Goal: Task Accomplishment & Management: Complete application form

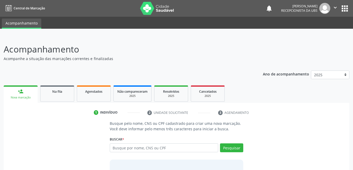
scroll to position [39, 0]
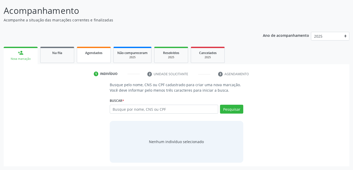
click at [96, 55] on div "Agendados" at bounding box center [94, 52] width 26 height 5
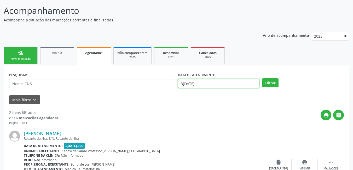
click at [202, 85] on body "Central de Marcação notifications [PERSON_NAME] Recepcionista da UBS  Configur…" at bounding box center [176, 46] width 353 height 170
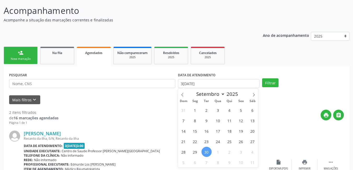
click at [207, 151] on span "30" at bounding box center [207, 152] width 10 height 10
type input "3[DATE]"
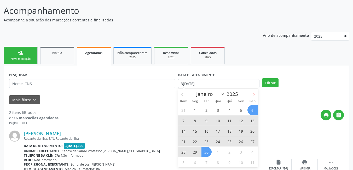
click at [257, 95] on span at bounding box center [254, 93] width 9 height 9
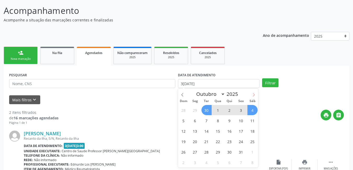
click at [255, 96] on icon at bounding box center [254, 95] width 4 height 4
select select "10"
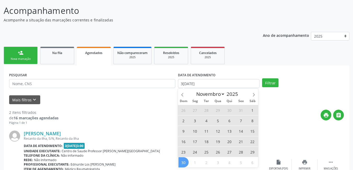
click at [183, 163] on span "30" at bounding box center [184, 162] width 10 height 10
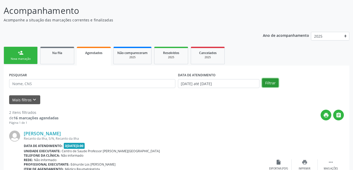
click at [267, 85] on button "Filtrar" at bounding box center [270, 82] width 16 height 9
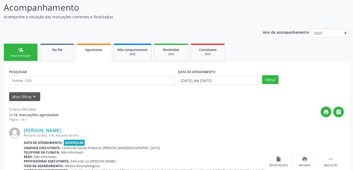
scroll to position [42, 0]
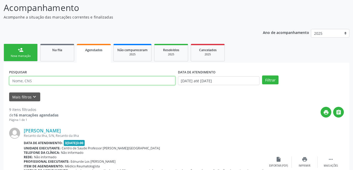
click at [87, 80] on input "text" at bounding box center [92, 80] width 166 height 9
drag, startPoint x: 54, startPoint y: 61, endPoint x: 23, endPoint y: 44, distance: 35.7
click at [54, 61] on link "Na fila" at bounding box center [57, 53] width 34 height 18
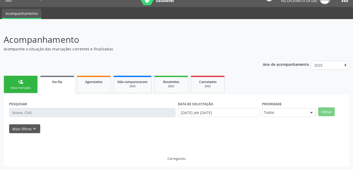
scroll to position [10, 0]
click at [22, 85] on link "person_add Nova marcação" at bounding box center [21, 85] width 34 height 18
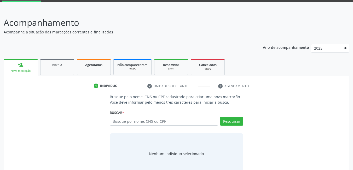
scroll to position [39, 0]
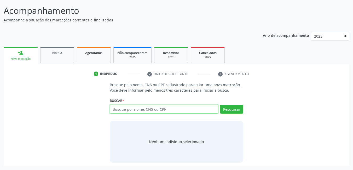
click at [163, 112] on input "text" at bounding box center [164, 109] width 109 height 9
type input "[PERSON_NAME]"
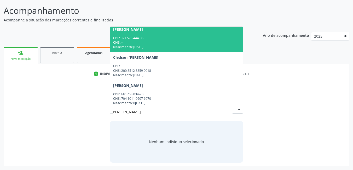
scroll to position [343, 0]
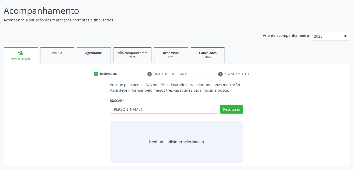
drag, startPoint x: 103, startPoint y: 138, endPoint x: 107, endPoint y: 139, distance: 3.8
click at [104, 138] on div "Busque pelo nome, CNS ou CPF cadastrado para criar uma nova marcação. Você deve…" at bounding box center [176, 122] width 339 height 81
click at [143, 111] on input "[PERSON_NAME]" at bounding box center [164, 109] width 109 height 9
type input "[PERSON_NAME]"
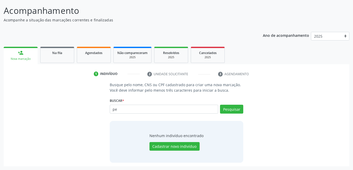
type input "p"
type input "[PERSON_NAME]"
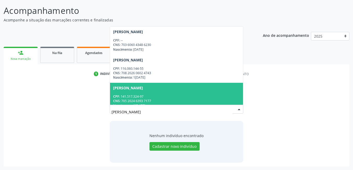
click at [180, 94] on div "CPF: 141.517.324-97" at bounding box center [176, 96] width 127 height 4
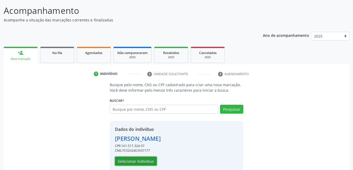
click at [141, 162] on button "Selecionar indivíduo" at bounding box center [136, 161] width 42 height 9
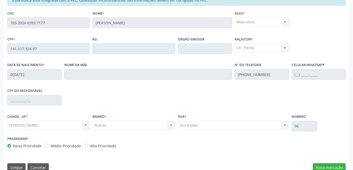
scroll to position [136, 0]
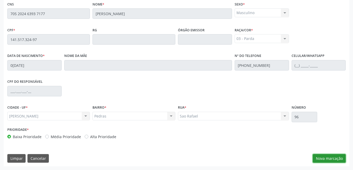
click at [331, 160] on button "Nova marcação" at bounding box center [329, 158] width 33 height 9
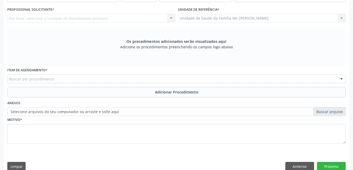
click at [97, 80] on div "Buscar por procedimento" at bounding box center [176, 79] width 339 height 9
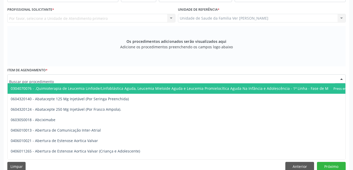
click at [62, 80] on input "text" at bounding box center [172, 81] width 326 height 10
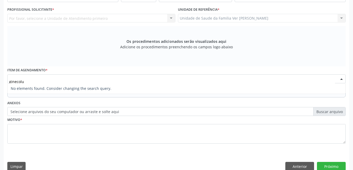
type input "ginecol"
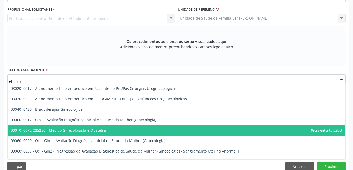
click at [107, 132] on span "0301010072-225250 - Médico Ginecologista e Obstetra" at bounding box center [177, 130] width 338 height 10
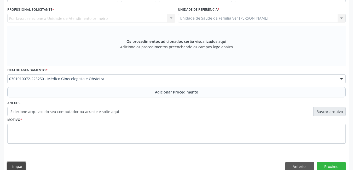
click at [19, 164] on button "Limpar" at bounding box center [16, 166] width 18 height 9
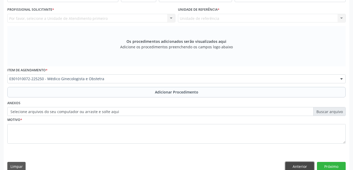
click at [304, 165] on button "Anterior" at bounding box center [300, 166] width 29 height 9
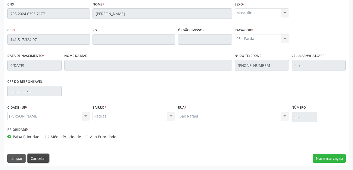
click at [39, 161] on button "Cancelar" at bounding box center [37, 158] width 21 height 9
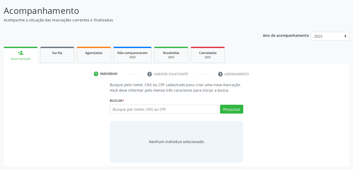
scroll to position [39, 0]
click at [159, 110] on input "text" at bounding box center [164, 109] width 109 height 9
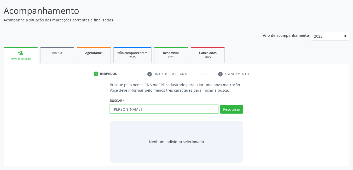
type input "[PERSON_NAME]"
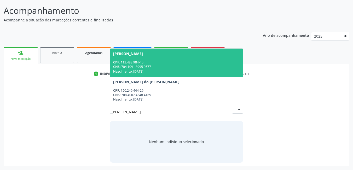
click at [173, 66] on div "CNS: 704 1091 3995 9577" at bounding box center [176, 67] width 127 height 4
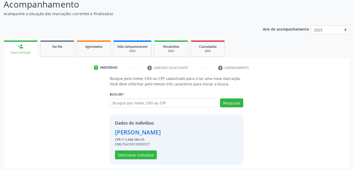
scroll to position [47, 0]
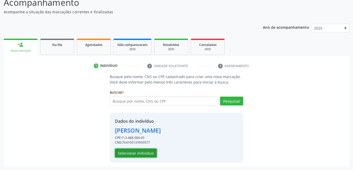
click at [147, 154] on button "Selecionar indivíduo" at bounding box center [136, 153] width 42 height 9
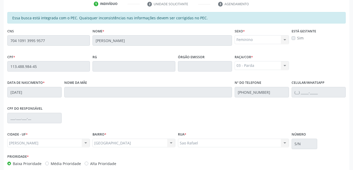
scroll to position [125, 0]
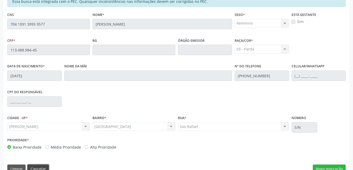
click at [41, 168] on button "Cancelar" at bounding box center [37, 169] width 21 height 9
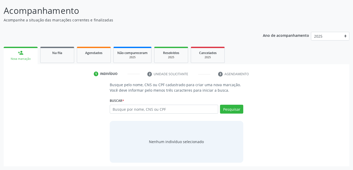
scroll to position [39, 0]
click at [132, 109] on input "text" at bounding box center [164, 109] width 109 height 9
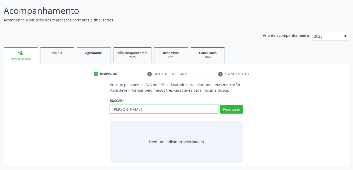
type input "[PERSON_NAME]"
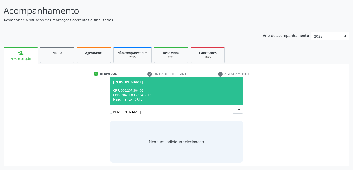
click at [172, 89] on div "CPF: 096.207.304-02" at bounding box center [176, 90] width 127 height 4
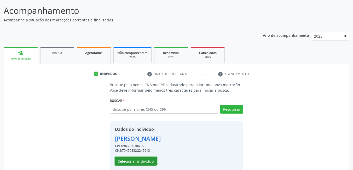
click at [137, 165] on button "Selecionar indivíduo" at bounding box center [136, 161] width 42 height 9
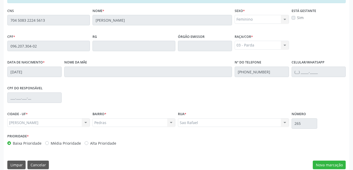
scroll to position [136, 0]
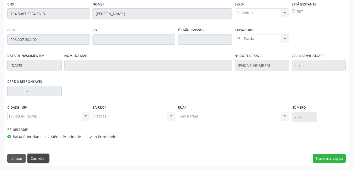
click at [40, 160] on button "Cancelar" at bounding box center [37, 158] width 21 height 9
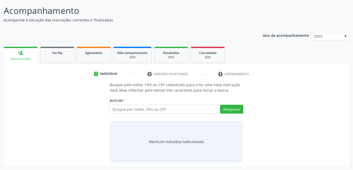
scroll to position [39, 0]
click at [141, 108] on input "text" at bounding box center [164, 109] width 109 height 9
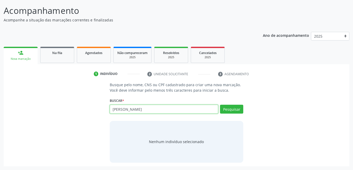
type input "[PERSON_NAME]"
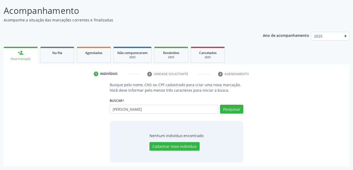
type input "[PERSON_NAME]"
type input "l"
type input "[PERSON_NAME]"
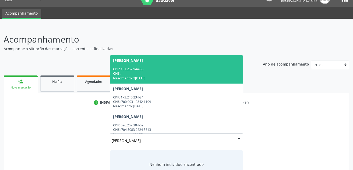
scroll to position [0, 0]
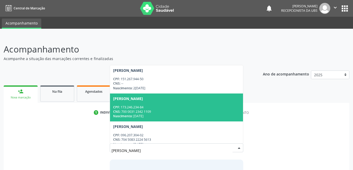
click at [59, 128] on div "Busque pelo nome, CNS ou CPF cadastrado para criar uma nova marcação. Você deve…" at bounding box center [176, 161] width 339 height 81
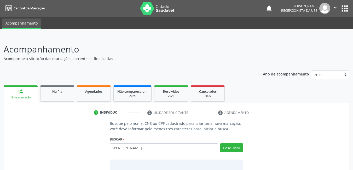
click at [154, 153] on div "freitas dos santos Busque por nome, CNS ou CPF [PERSON_NAME] CPF: 151.267.944-5…" at bounding box center [177, 150] width 134 height 13
click at [153, 145] on input "[PERSON_NAME]" at bounding box center [164, 148] width 109 height 9
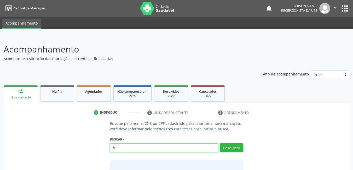
type input "f"
type input "[PERSON_NAME]"
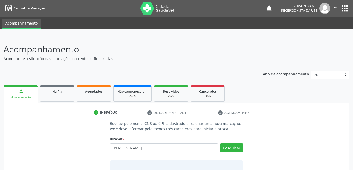
click at [77, 141] on div "Busque pelo nome, CNS ou CPF cadastrado para criar uma nova marcação. Você deve…" at bounding box center [176, 161] width 339 height 81
click at [149, 147] on input "[PERSON_NAME]" at bounding box center [164, 148] width 109 height 9
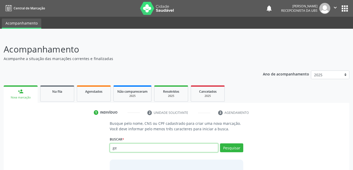
type input "g"
type input "[PERSON_NAME]"
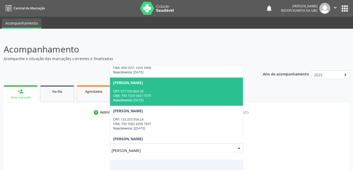
scroll to position [105, 0]
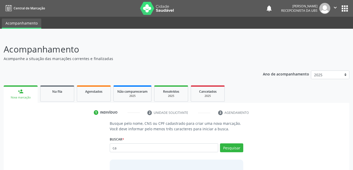
type input "c"
type input "14151732497"
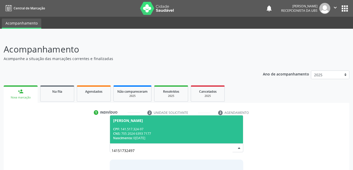
scroll to position [0, 0]
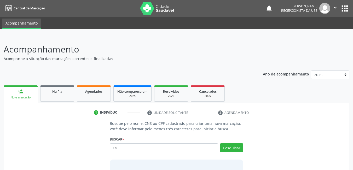
type input "1"
type input "[PERSON_NAME]"
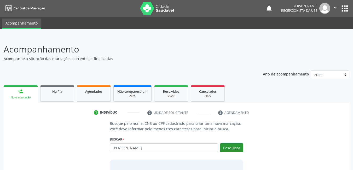
type input "[PERSON_NAME]"
click at [236, 152] on button "Pesquisar" at bounding box center [231, 148] width 23 height 9
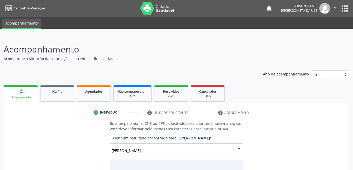
click at [155, 149] on input "[PERSON_NAME]" at bounding box center [172, 150] width 121 height 10
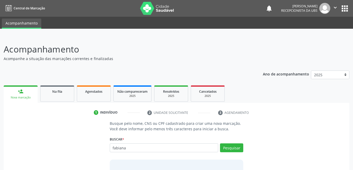
type input "fabiana"
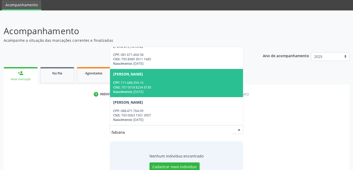
scroll to position [39, 0]
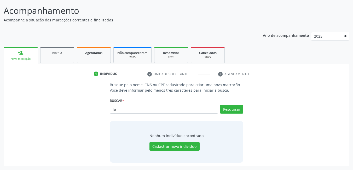
type input "f"
click at [84, 54] on div "Agendados" at bounding box center [94, 52] width 26 height 5
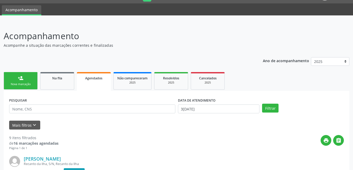
scroll to position [26, 0]
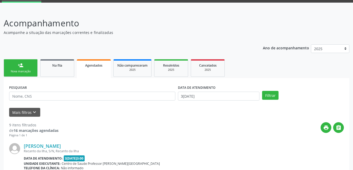
click at [28, 65] on link "person_add Nova marcação" at bounding box center [21, 68] width 34 height 18
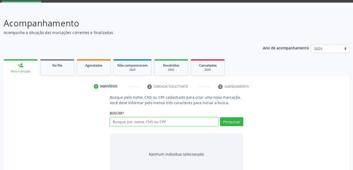
click at [154, 123] on input "text" at bounding box center [164, 121] width 109 height 9
type input "[PERSON_NAME]"
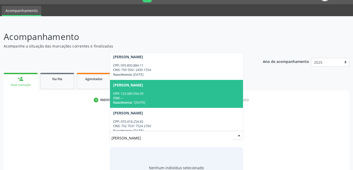
scroll to position [0, 0]
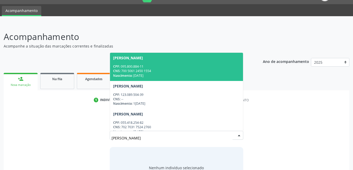
click at [157, 72] on div "CNS: 700 5061 2450 1554" at bounding box center [176, 71] width 127 height 4
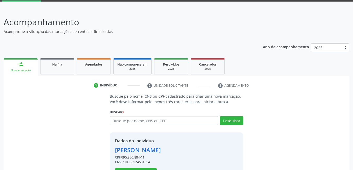
scroll to position [47, 0]
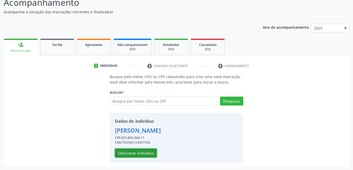
click at [142, 151] on button "Selecionar indivíduo" at bounding box center [136, 153] width 42 height 9
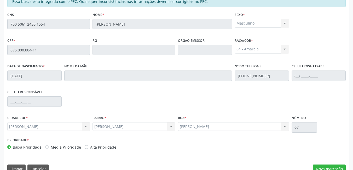
scroll to position [136, 0]
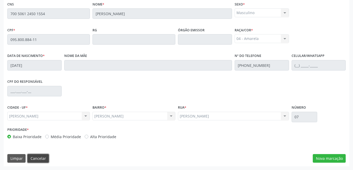
click at [43, 158] on button "Cancelar" at bounding box center [37, 158] width 21 height 9
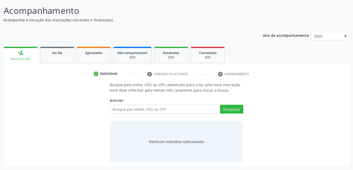
scroll to position [39, 0]
click at [157, 106] on input "text" at bounding box center [164, 109] width 109 height 9
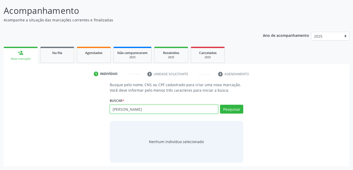
type input "[PERSON_NAME]"
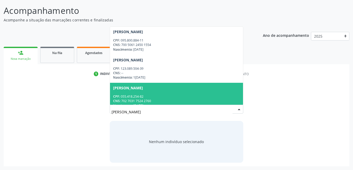
click at [155, 94] on span "[PERSON_NAME] CPF: 055.418.254-82 CNS: 702 7031 7524 2760 Nascimento: [DATE]" at bounding box center [176, 97] width 133 height 28
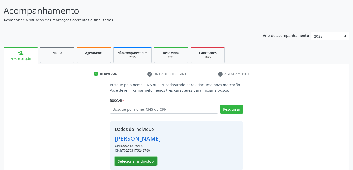
click at [131, 158] on button "Selecionar indivíduo" at bounding box center [136, 161] width 42 height 9
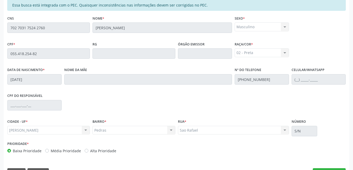
scroll to position [131, 0]
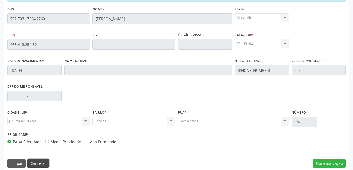
click at [40, 162] on button "Cancelar" at bounding box center [37, 163] width 21 height 9
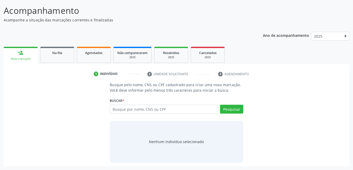
scroll to position [39, 0]
click at [148, 110] on input "text" at bounding box center [164, 109] width 109 height 9
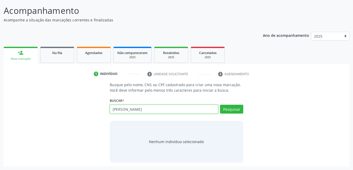
type input "[PERSON_NAME]"
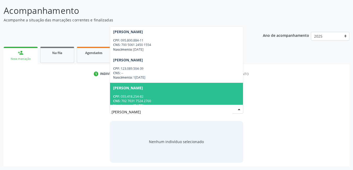
click at [159, 95] on div "CPF: 055.418.254-82" at bounding box center [176, 96] width 127 height 4
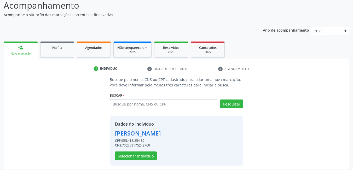
scroll to position [47, 0]
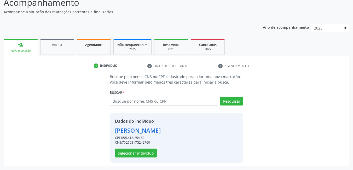
click at [28, 44] on link "person_add Nova marcação" at bounding box center [21, 48] width 34 height 18
click at [146, 100] on input "text" at bounding box center [164, 101] width 109 height 9
click at [150, 157] on button "Selecionar indivíduo" at bounding box center [136, 153] width 42 height 9
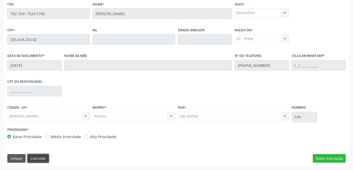
click at [32, 162] on button "Cancelar" at bounding box center [37, 158] width 21 height 9
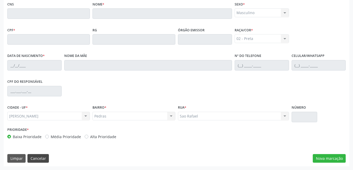
scroll to position [39, 0]
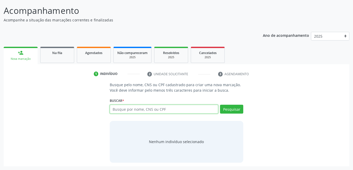
click at [155, 107] on input "text" at bounding box center [164, 109] width 109 height 9
click at [161, 110] on input "text" at bounding box center [164, 109] width 109 height 9
type input "704202298592581"
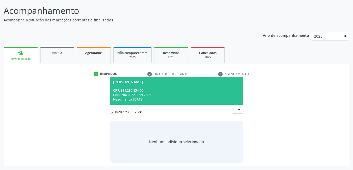
click at [163, 97] on div "Nascimento: [DATE]" at bounding box center [176, 99] width 127 height 4
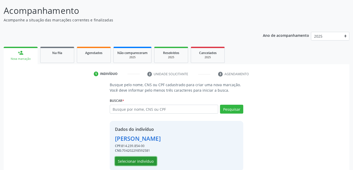
click at [141, 163] on button "Selecionar indivíduo" at bounding box center [136, 161] width 42 height 9
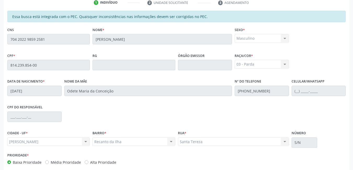
scroll to position [136, 0]
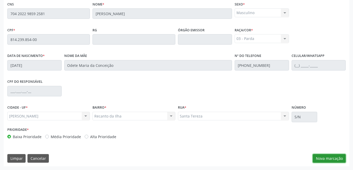
click at [342, 160] on button "Nova marcação" at bounding box center [329, 158] width 33 height 9
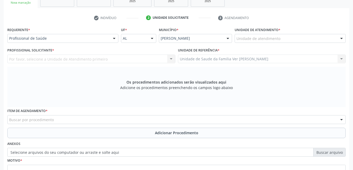
scroll to position [83, 0]
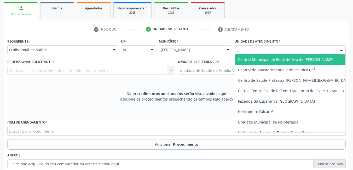
type input "fl"
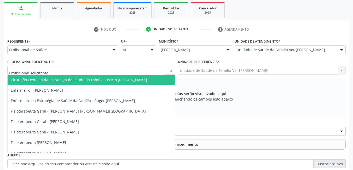
click at [156, 67] on div at bounding box center [91, 70] width 168 height 9
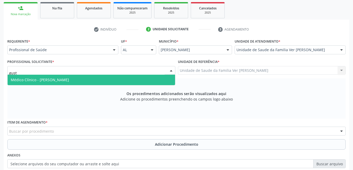
type input "gusta"
click at [159, 80] on span "Médico Clínico - [PERSON_NAME]" at bounding box center [92, 80] width 168 height 10
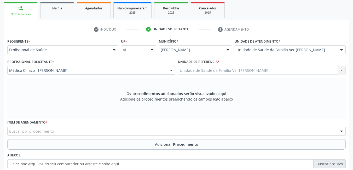
click at [123, 130] on div "Buscar por procedimento" at bounding box center [176, 131] width 339 height 9
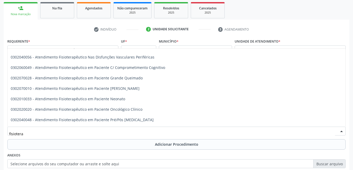
scroll to position [0, 0]
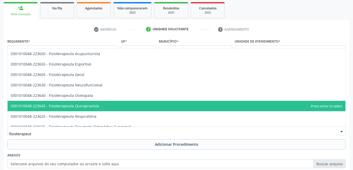
type input "fisioterapeuta"
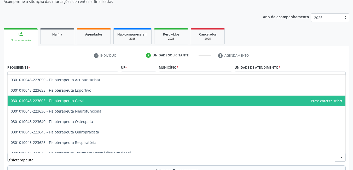
click at [112, 100] on span "0301010048-223605 - Fisioterapeuta Geral" at bounding box center [177, 101] width 338 height 10
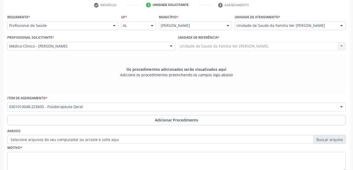
scroll to position [110, 0]
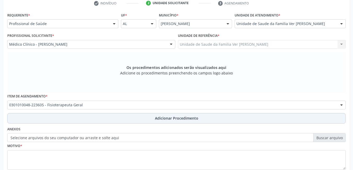
click at [90, 118] on button "Adicionar Procedimento" at bounding box center [176, 118] width 339 height 10
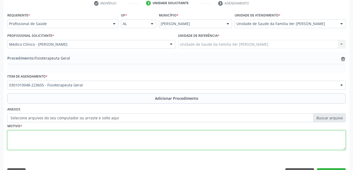
click at [89, 136] on textarea at bounding box center [176, 141] width 339 height 20
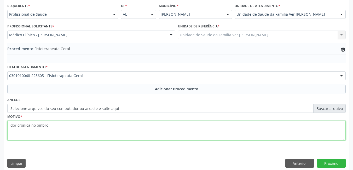
scroll to position [124, 0]
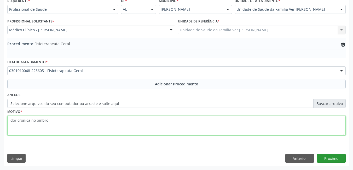
type textarea "dor crônica no ombro"
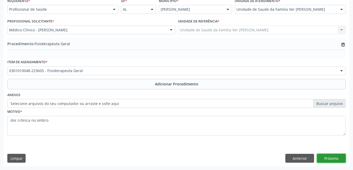
click at [337, 159] on button "Próximo" at bounding box center [331, 158] width 29 height 9
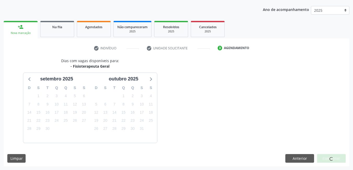
scroll to position [80, 0]
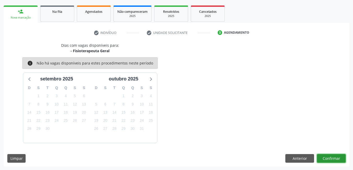
click at [335, 161] on button "Confirmar" at bounding box center [331, 158] width 29 height 9
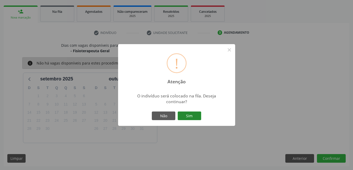
click at [193, 116] on button "Sim" at bounding box center [190, 116] width 24 height 9
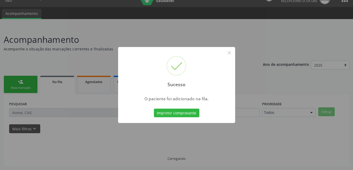
scroll to position [10, 0]
click at [178, 112] on button "Imprimir comprovante" at bounding box center [177, 113] width 46 height 9
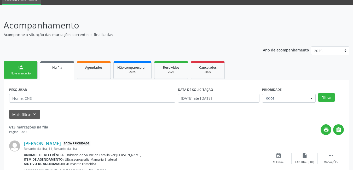
scroll to position [36, 0]
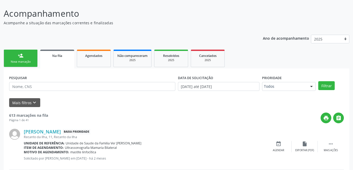
click at [20, 61] on div "Nova marcação" at bounding box center [21, 62] width 26 height 4
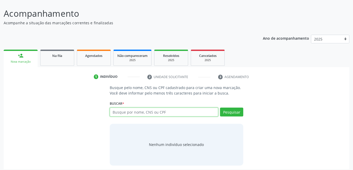
click at [195, 112] on input "text" at bounding box center [164, 112] width 109 height 9
type input "704202298592581"
click at [166, 77] on li "2 Unidade solicitante" at bounding box center [179, 77] width 71 height 9
click at [177, 113] on input "704202298592581" at bounding box center [164, 112] width 109 height 9
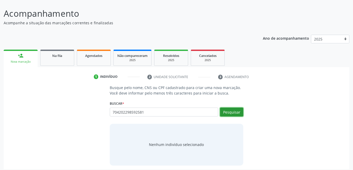
click at [238, 113] on button "Pesquisar" at bounding box center [231, 112] width 23 height 9
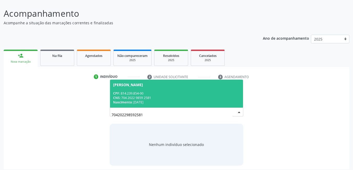
click at [143, 102] on div "Nascimento: [DATE]" at bounding box center [176, 102] width 127 height 4
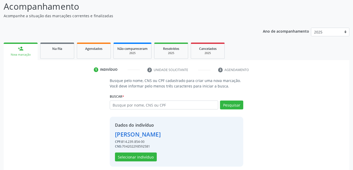
scroll to position [47, 0]
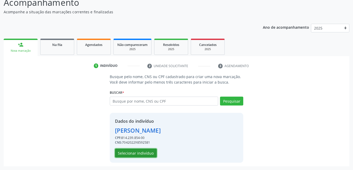
click at [146, 156] on button "Selecionar indivíduo" at bounding box center [136, 153] width 42 height 9
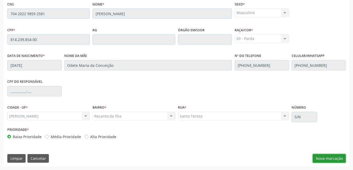
click at [328, 159] on button "Nova marcação" at bounding box center [329, 158] width 33 height 9
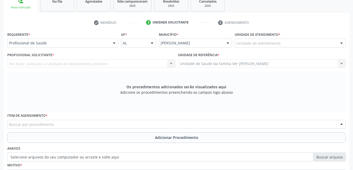
scroll to position [83, 0]
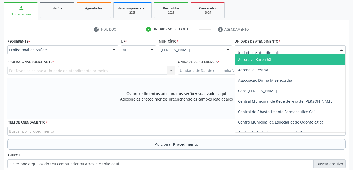
click at [280, 50] on div at bounding box center [290, 50] width 111 height 9
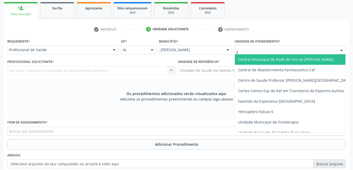
type input "fl"
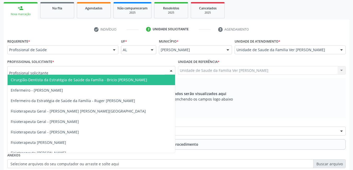
click at [143, 69] on div at bounding box center [91, 70] width 168 height 9
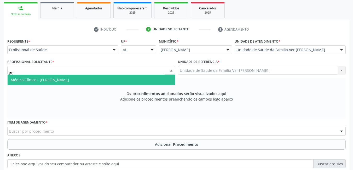
type input "gus"
click at [159, 84] on span "Médico Clínico - [PERSON_NAME]" at bounding box center [92, 80] width 168 height 10
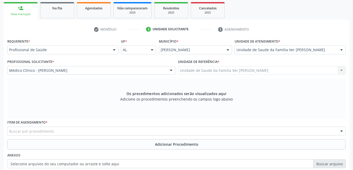
click at [120, 130] on div "Buscar por procedimento" at bounding box center [176, 131] width 339 height 9
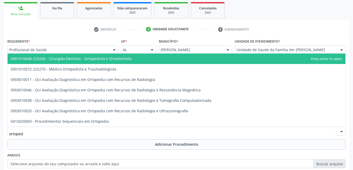
type input "ortopedi"
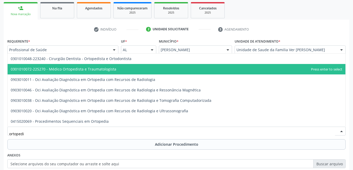
click at [125, 69] on span "0301010072-225270 - Médico Ortopedista e Traumatologista" at bounding box center [177, 69] width 338 height 10
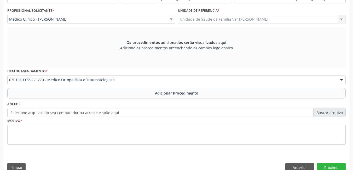
scroll to position [136, 0]
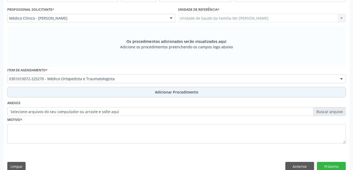
click at [133, 93] on button "Adicionar Procedimento" at bounding box center [176, 92] width 339 height 10
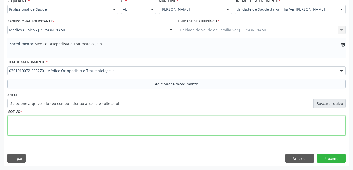
click at [98, 126] on textarea at bounding box center [176, 126] width 339 height 20
type textarea "dor crônica no ombro"
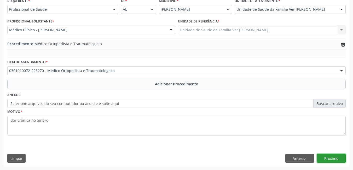
click at [331, 158] on button "Próximo" at bounding box center [331, 158] width 29 height 9
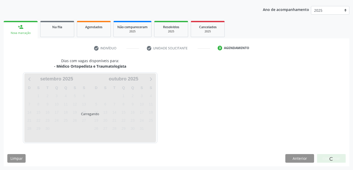
scroll to position [80, 0]
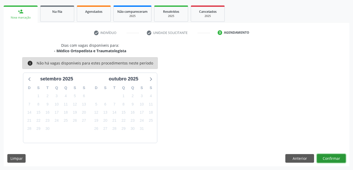
click at [329, 158] on button "Confirmar" at bounding box center [331, 158] width 29 height 9
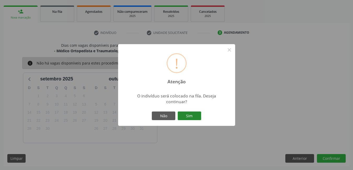
click at [195, 115] on button "Sim" at bounding box center [190, 116] width 24 height 9
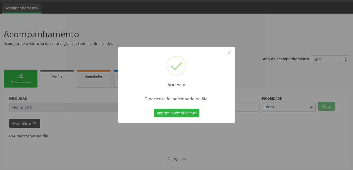
scroll to position [10, 0]
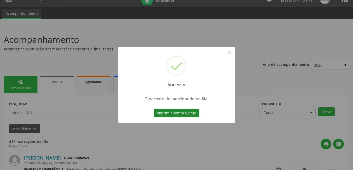
click at [177, 114] on button "Imprimir comprovante" at bounding box center [177, 113] width 46 height 9
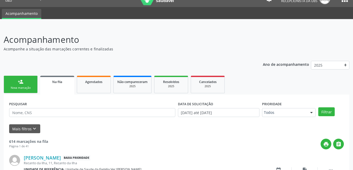
click at [25, 85] on link "person_add Nova marcação" at bounding box center [21, 85] width 34 height 18
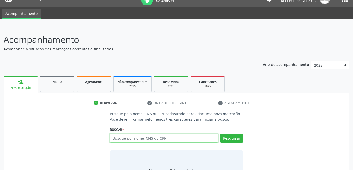
click at [158, 136] on input "text" at bounding box center [164, 138] width 109 height 9
type input "704202298592581"
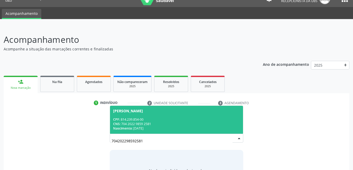
click at [157, 132] on span "[PERSON_NAME] CPF: 814.239.854-00 CNS: 704 2022 9859 2581 Nascimento: [DATE]" at bounding box center [176, 120] width 133 height 28
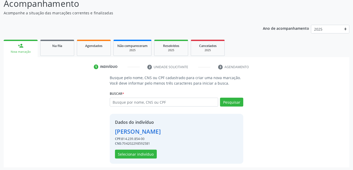
scroll to position [47, 0]
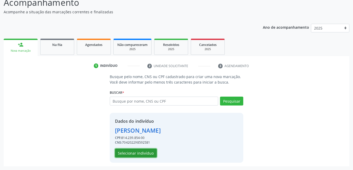
click at [142, 154] on button "Selecionar indivíduo" at bounding box center [136, 153] width 42 height 9
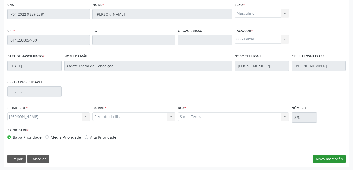
scroll to position [136, 0]
click at [321, 160] on button "Nova marcação" at bounding box center [329, 158] width 33 height 9
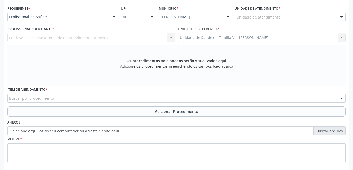
scroll to position [57, 0]
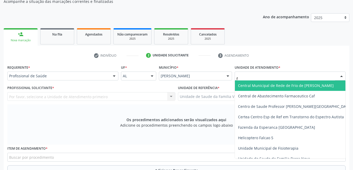
type input "fl"
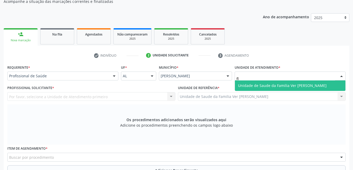
click at [261, 88] on span "Unidade de Saude da Familia Ver [PERSON_NAME]" at bounding box center [290, 86] width 111 height 10
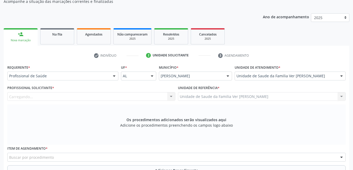
click at [151, 98] on div "Carregando... Nenhum resultado encontrado para: " " Não há nenhuma opção para s…" at bounding box center [91, 96] width 168 height 9
click at [107, 94] on div "Profissional solicitante" at bounding box center [91, 96] width 168 height 9
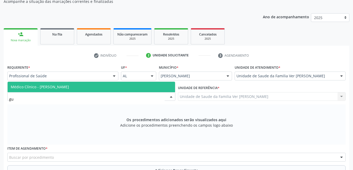
type input "gus"
click at [124, 89] on span "Médico Clínico - [PERSON_NAME]" at bounding box center [92, 87] width 168 height 10
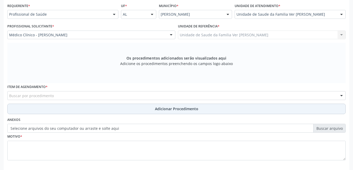
scroll to position [136, 0]
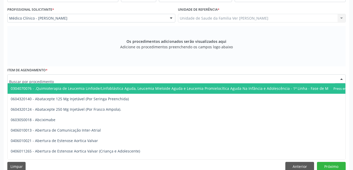
click at [117, 80] on div at bounding box center [176, 79] width 339 height 9
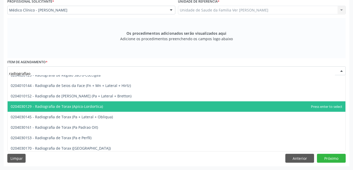
scroll to position [0, 0]
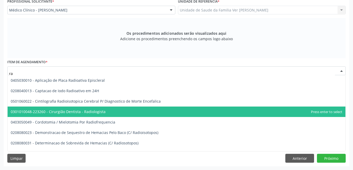
type input "r"
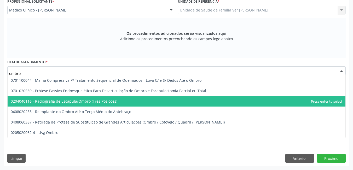
click at [106, 100] on span "0204040116 - Radiografia de Escapula/Ombro (Tres Posicoes)" at bounding box center [64, 101] width 107 height 5
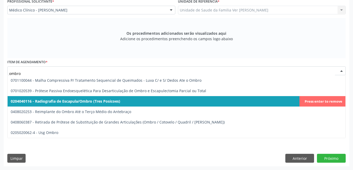
click at [127, 101] on span "0204040116 - Radiografia de Escapula/Ombro (Tres Posicoes)" at bounding box center [177, 101] width 338 height 10
type input "ombro"
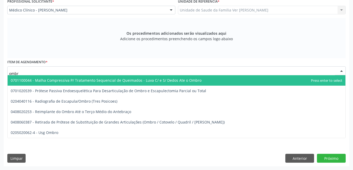
type input "ombro"
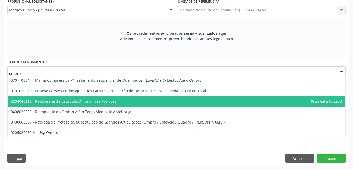
click at [83, 103] on span "0204040116 - Radiografia de Escapula/Ombro (Tres Posicoes)" at bounding box center [64, 101] width 107 height 5
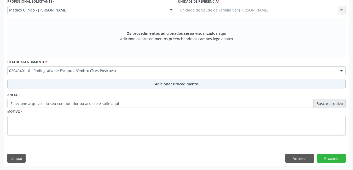
click at [83, 85] on button "Adicionar Procedimento" at bounding box center [176, 84] width 339 height 10
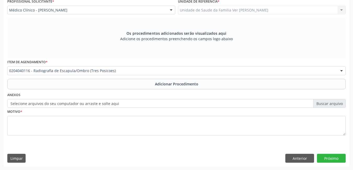
scroll to position [124, 0]
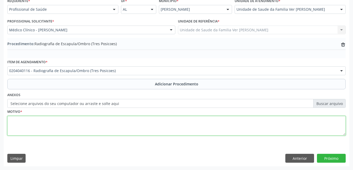
click at [65, 125] on textarea at bounding box center [176, 126] width 339 height 20
type textarea "dor crônica"
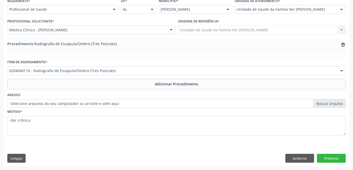
drag, startPoint x: 357, startPoint y: 75, endPoint x: 254, endPoint y: 152, distance: 129.0
click at [254, 152] on div "Requerente * Profissional de Saúde Profissional de Saúde Paciente Nenhum result…" at bounding box center [177, 82] width 346 height 170
click at [331, 160] on button "Próximo" at bounding box center [331, 158] width 29 height 9
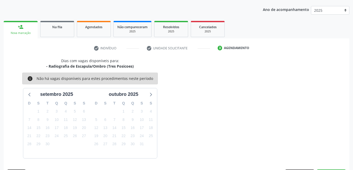
scroll to position [80, 0]
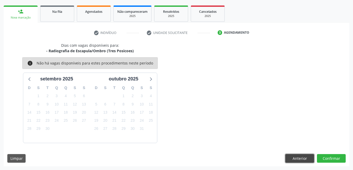
click at [305, 157] on button "Anterior" at bounding box center [300, 158] width 29 height 9
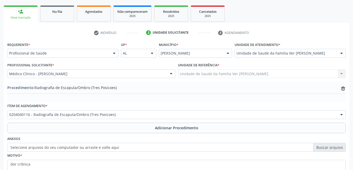
drag, startPoint x: 114, startPoint y: 97, endPoint x: 320, endPoint y: 154, distance: 213.2
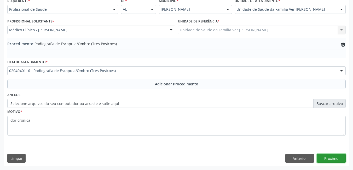
click at [330, 161] on button "Próximo" at bounding box center [331, 158] width 29 height 9
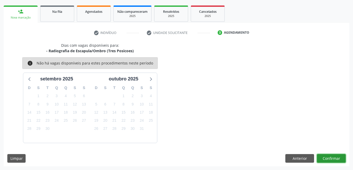
click at [327, 160] on button "Confirmar" at bounding box center [331, 158] width 29 height 9
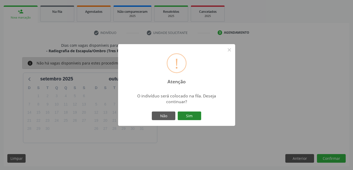
click at [188, 117] on button "Sim" at bounding box center [190, 116] width 24 height 9
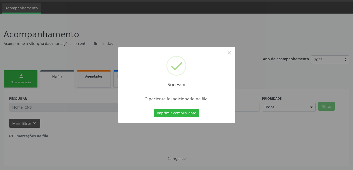
scroll to position [10, 0]
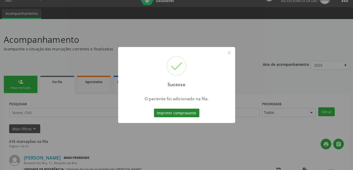
click at [188, 114] on button "Imprimir comprovante" at bounding box center [177, 113] width 46 height 9
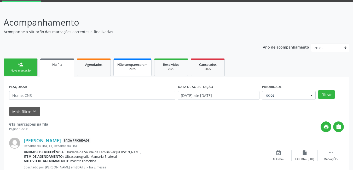
scroll to position [36, 0]
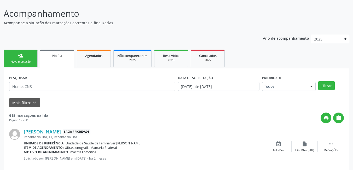
click at [57, 62] on link "Na fila" at bounding box center [57, 59] width 34 height 19
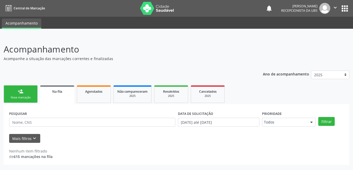
scroll to position [0, 0]
click at [48, 98] on link "Na fila" at bounding box center [57, 95] width 34 height 19
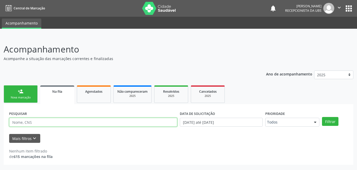
click at [71, 120] on input "text" at bounding box center [93, 122] width 168 height 9
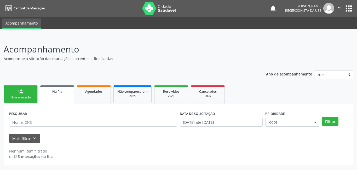
click at [166, 61] on p "Acompanhe a situação das marcações correntes e finalizadas" at bounding box center [126, 58] width 245 height 5
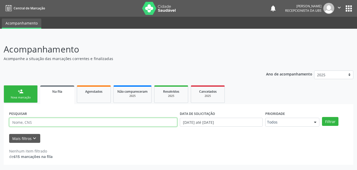
click at [75, 126] on input "text" at bounding box center [93, 122] width 168 height 9
type input "20801491487"
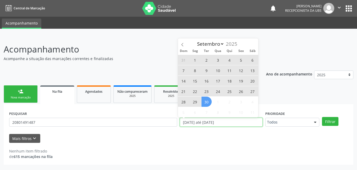
click at [212, 122] on input "[DATE] até [DATE]" at bounding box center [221, 122] width 83 height 9
click at [184, 44] on span at bounding box center [182, 42] width 9 height 9
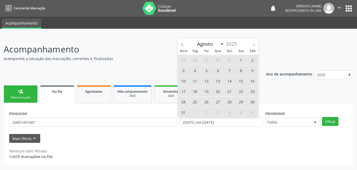
click at [253, 46] on span at bounding box center [254, 42] width 9 height 9
select select "8"
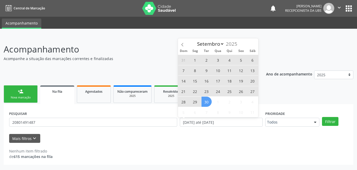
click at [253, 46] on div "Janeiro Fevereiro Março Abril Maio Junho Julho Agosto S[DATE]" at bounding box center [218, 42] width 81 height 9
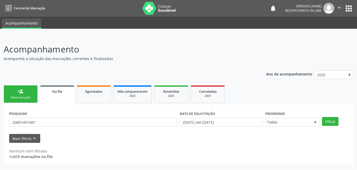
click at [269, 141] on div "Mais filtros keyboard_arrow_down" at bounding box center [179, 138] width 342 height 9
click at [334, 123] on button "Filtrar" at bounding box center [330, 121] width 16 height 9
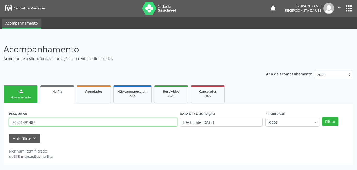
click at [107, 123] on input "20801491487" at bounding box center [93, 122] width 168 height 9
type input "2"
click at [59, 122] on input "text" at bounding box center [93, 122] width 168 height 9
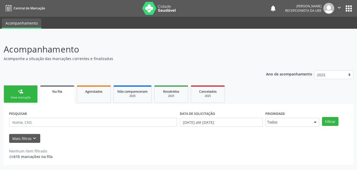
click at [135, 65] on div "Acompanhamento Acompanhe a situação das marcações correntes e finalizadas Relat…" at bounding box center [179, 104] width 350 height 122
click at [61, 94] on link "Na fila" at bounding box center [57, 95] width 34 height 19
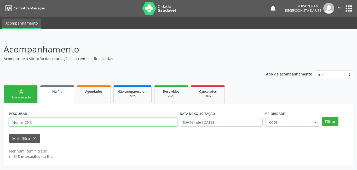
click at [78, 121] on input "text" at bounding box center [93, 122] width 168 height 9
type input "709802019494397"
click at [322, 117] on button "Filtrar" at bounding box center [330, 121] width 16 height 9
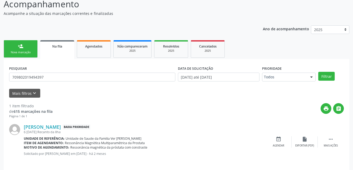
scroll to position [49, 0]
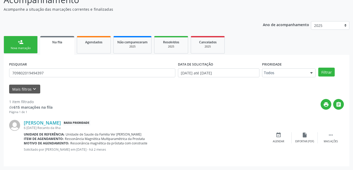
click at [28, 45] on link "person_add Nova marcação" at bounding box center [21, 45] width 34 height 18
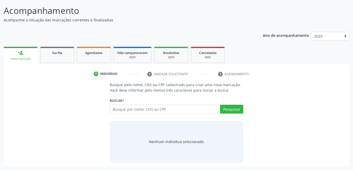
scroll to position [39, 0]
click at [149, 109] on input "text" at bounding box center [164, 109] width 109 height 9
type input "14151683429"
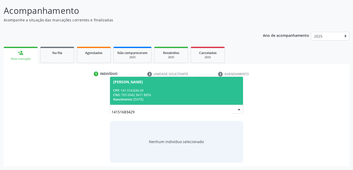
click at [144, 95] on div "CNS: 705 0042 3411 8856" at bounding box center [176, 95] width 127 height 4
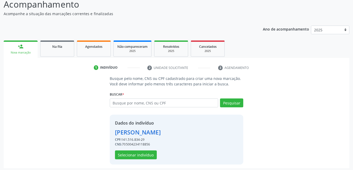
scroll to position [47, 0]
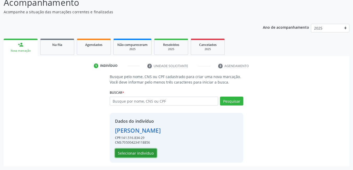
click at [141, 156] on button "Selecionar indivíduo" at bounding box center [136, 153] width 42 height 9
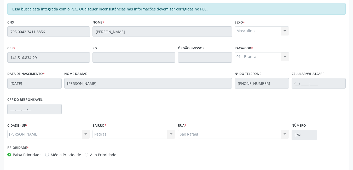
scroll to position [136, 0]
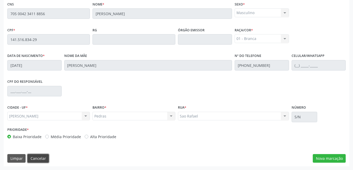
click at [44, 160] on button "Cancelar" at bounding box center [37, 158] width 21 height 9
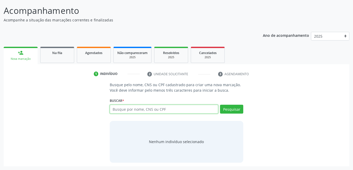
click at [142, 110] on input "text" at bounding box center [164, 109] width 109 height 9
drag, startPoint x: 165, startPoint y: 111, endPoint x: 168, endPoint y: 107, distance: 5.1
click at [168, 107] on input "text" at bounding box center [164, 109] width 109 height 9
type input "14119274438"
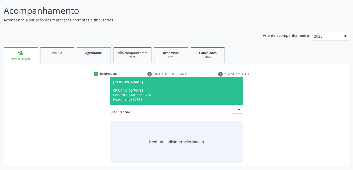
click at [175, 96] on div "CNS: 705 0060 8631 0756" at bounding box center [176, 95] width 127 height 4
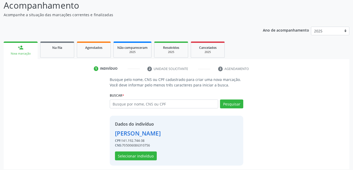
scroll to position [47, 0]
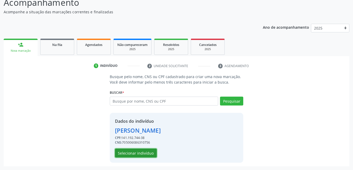
click at [135, 154] on button "Selecionar indivíduo" at bounding box center [136, 153] width 42 height 9
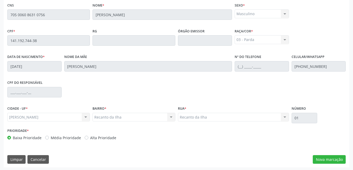
scroll to position [136, 0]
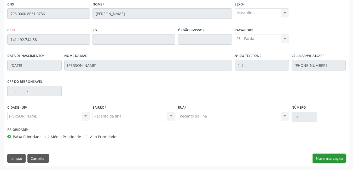
click at [335, 159] on button "Nova marcação" at bounding box center [329, 158] width 33 height 9
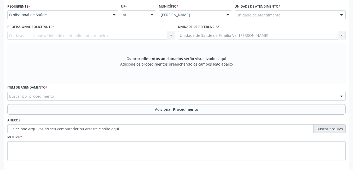
scroll to position [110, 0]
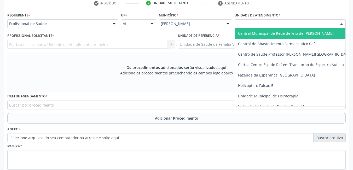
type input "fl"
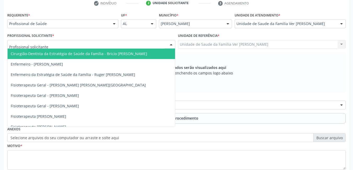
click at [113, 42] on div at bounding box center [91, 44] width 168 height 9
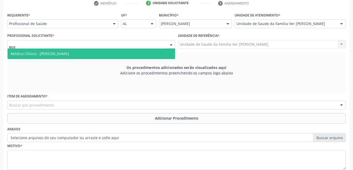
type input "gust"
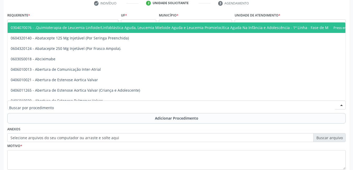
click at [115, 103] on div at bounding box center [176, 105] width 339 height 9
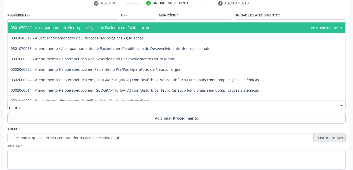
type input "neuroc"
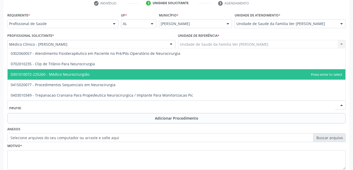
click at [99, 73] on span "0301010072-225260 - Médico Neurocirurgião" at bounding box center [177, 74] width 338 height 10
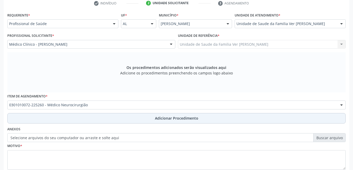
click at [99, 117] on button "Adicionar Procedimento" at bounding box center [176, 118] width 339 height 10
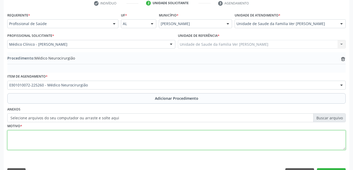
click at [87, 137] on textarea at bounding box center [176, 141] width 339 height 20
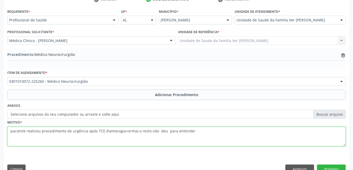
scroll to position [124, 0]
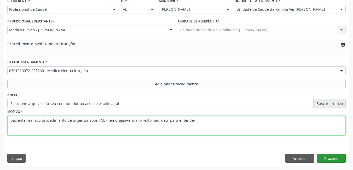
type textarea "paciente realizou procedimento de urgência após TCE (hemoragia+erma) o resto nã…"
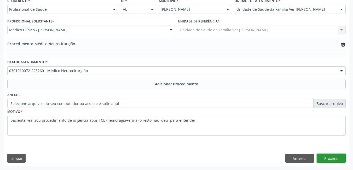
click at [340, 157] on button "Próximo" at bounding box center [331, 158] width 29 height 9
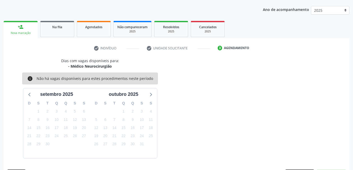
scroll to position [80, 0]
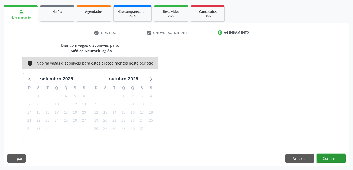
click at [335, 157] on button "Confirmar" at bounding box center [331, 158] width 29 height 9
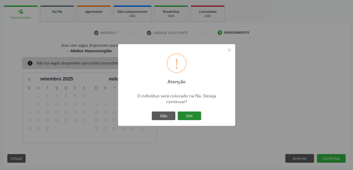
click at [196, 117] on button "Sim" at bounding box center [190, 116] width 24 height 9
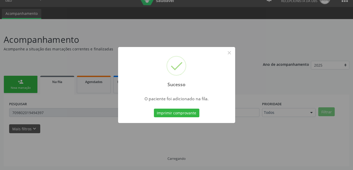
scroll to position [10, 0]
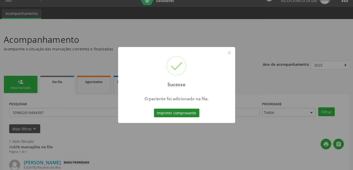
click at [186, 115] on button "Imprimir comprovante" at bounding box center [177, 113] width 46 height 9
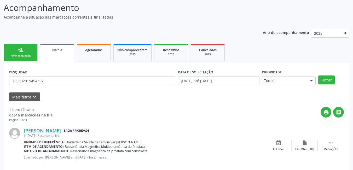
scroll to position [49, 0]
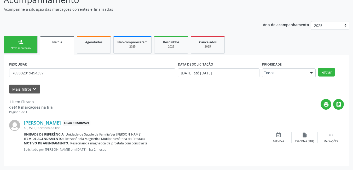
click at [24, 41] on link "person_add Nova marcação" at bounding box center [21, 45] width 34 height 18
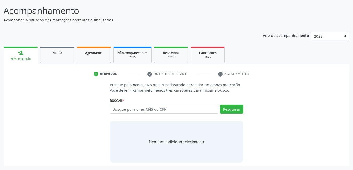
scroll to position [39, 0]
click at [299, 81] on div "1 Indivíduo 2 Unidade solicitante 3 Agendamento Busque pelo nome, CNS ou CPF ca…" at bounding box center [177, 118] width 346 height 97
click at [155, 105] on input "text" at bounding box center [164, 109] width 109 height 9
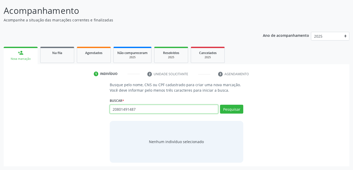
type input "20801491487"
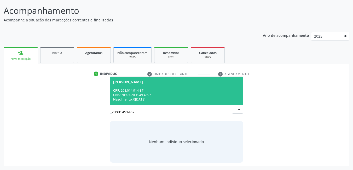
click at [160, 90] on div "CPF: 208.014.914-87" at bounding box center [176, 90] width 127 height 4
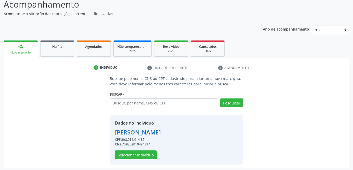
scroll to position [47, 0]
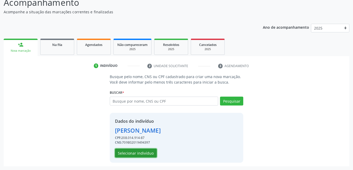
click at [149, 152] on button "Selecionar indivíduo" at bounding box center [136, 153] width 42 height 9
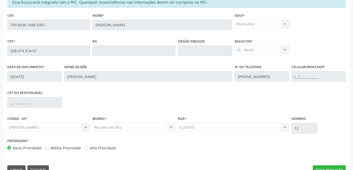
scroll to position [136, 0]
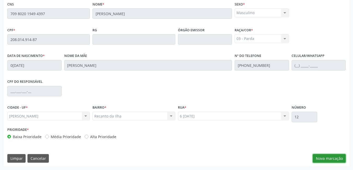
click at [327, 160] on button "Nova marcação" at bounding box center [329, 158] width 33 height 9
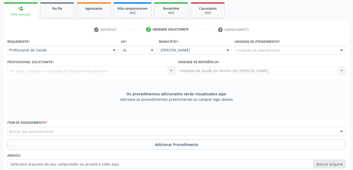
scroll to position [65, 0]
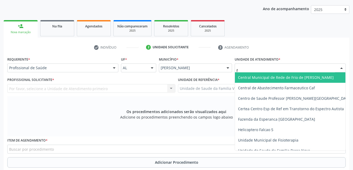
type input "fl"
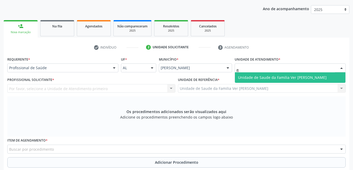
click at [275, 77] on span "Unidade de Saude da Familia Ver [PERSON_NAME]" at bounding box center [282, 77] width 89 height 5
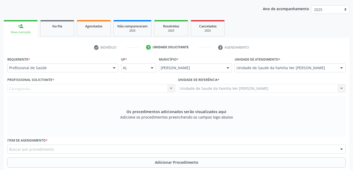
click at [142, 89] on div "Carregando... Nenhum resultado encontrado para: " " Não há nenhuma opção para s…" at bounding box center [91, 88] width 168 height 9
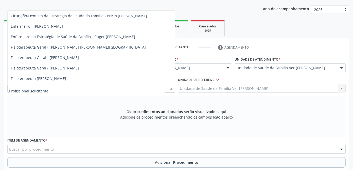
click at [47, 84] on div "Cirurgião-Dentista da Estratégia de Saúde da Família - Bricio [PERSON_NAME] - […" at bounding box center [91, 88] width 168 height 9
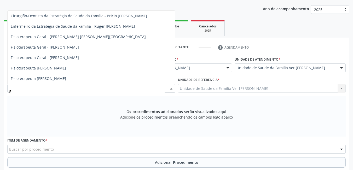
type input "gu"
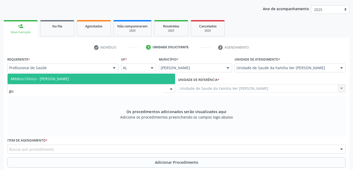
click at [102, 82] on span "Médico Clínico - [PERSON_NAME]" at bounding box center [92, 79] width 168 height 10
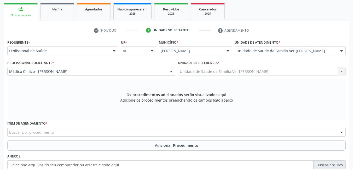
scroll to position [92, 0]
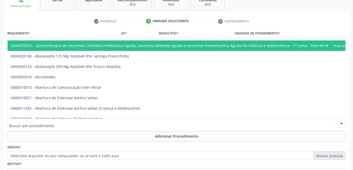
click at [102, 122] on div at bounding box center [176, 123] width 339 height 9
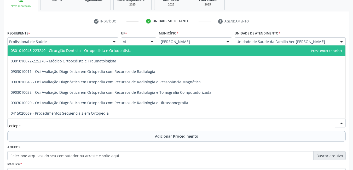
type input "ortoped"
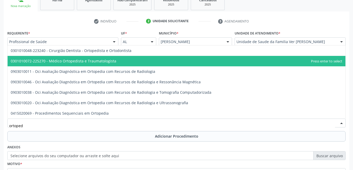
click at [111, 59] on span "0301010072-225270 - Médico Ortopedista e Traumatologista" at bounding box center [64, 61] width 106 height 5
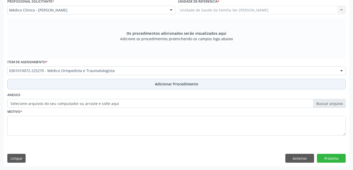
click at [120, 86] on button "Adicionar Procedimento" at bounding box center [176, 84] width 339 height 10
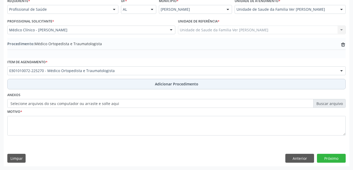
scroll to position [124, 0]
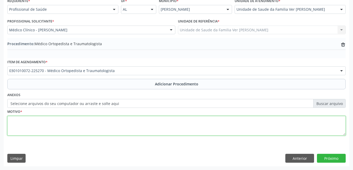
click at [77, 126] on textarea at bounding box center [176, 126] width 339 height 20
type textarea "lombalgia crônica"
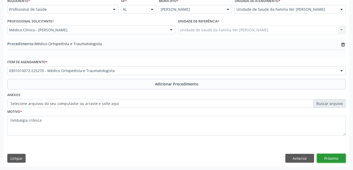
click at [337, 158] on button "Próximo" at bounding box center [331, 158] width 29 height 9
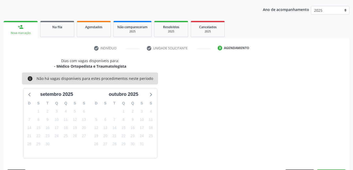
scroll to position [80, 0]
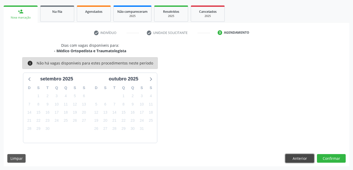
click at [297, 159] on button "Anterior" at bounding box center [300, 158] width 29 height 9
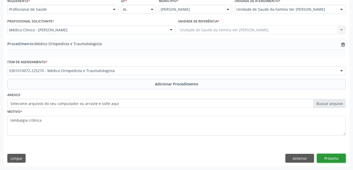
click at [334, 162] on button "Próximo" at bounding box center [331, 158] width 29 height 9
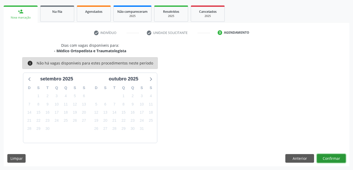
click at [333, 160] on button "Confirmar" at bounding box center [331, 158] width 29 height 9
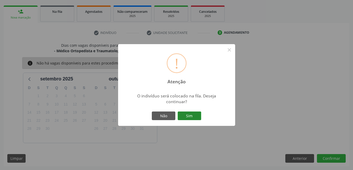
click at [187, 117] on button "Sim" at bounding box center [190, 116] width 24 height 9
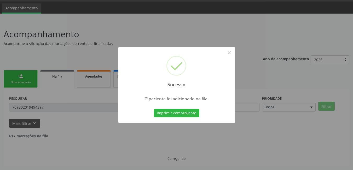
scroll to position [10, 0]
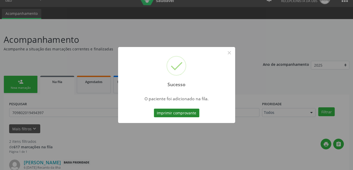
click at [178, 114] on button "Imprimir comprovante" at bounding box center [177, 113] width 46 height 9
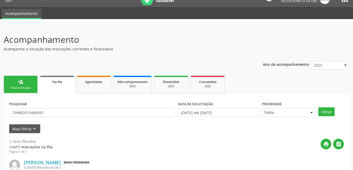
click at [28, 81] on link "person_add Nova marcação" at bounding box center [21, 85] width 34 height 18
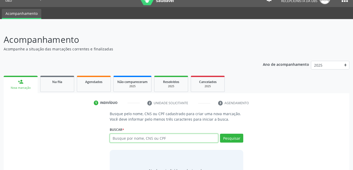
click at [171, 137] on input "text" at bounding box center [164, 138] width 109 height 9
click at [64, 89] on link "Na fila" at bounding box center [57, 84] width 34 height 16
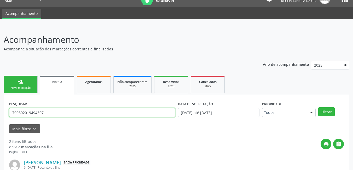
click at [110, 114] on input "709802019494397" at bounding box center [92, 112] width 166 height 9
type input "7"
click at [319, 108] on button "Filtrar" at bounding box center [327, 112] width 16 height 9
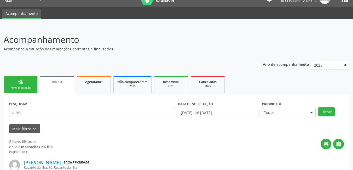
click at [69, 85] on link "Na fila" at bounding box center [57, 85] width 34 height 19
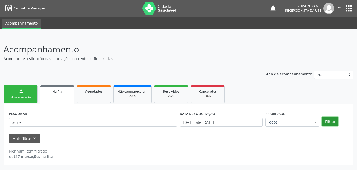
click at [326, 120] on button "Filtrar" at bounding box center [330, 121] width 16 height 9
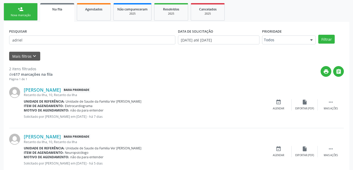
scroll to position [70, 0]
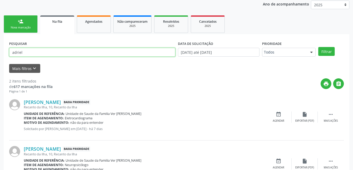
click at [59, 51] on input "adriel" at bounding box center [92, 52] width 166 height 9
type input "a"
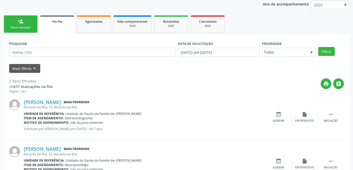
drag, startPoint x: 33, startPoint y: 30, endPoint x: 30, endPoint y: 29, distance: 3.7
click at [33, 30] on link "person_add Nova marcação" at bounding box center [21, 24] width 34 height 18
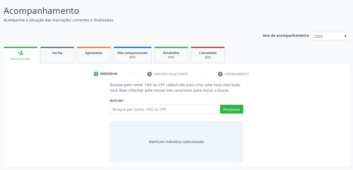
scroll to position [39, 0]
click at [16, 53] on link "person_add Nova marcação" at bounding box center [21, 56] width 34 height 18
click at [68, 58] on link "Na fila" at bounding box center [57, 55] width 34 height 16
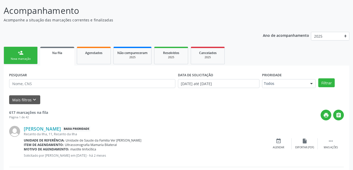
drag, startPoint x: 62, startPoint y: 46, endPoint x: 69, endPoint y: 106, distance: 60.8
click at [65, 83] on input "text" at bounding box center [92, 83] width 166 height 9
click at [61, 57] on link "Na fila" at bounding box center [57, 56] width 34 height 19
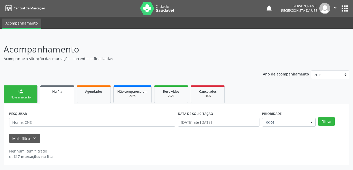
scroll to position [0, 0]
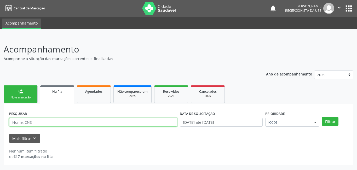
click at [66, 123] on input "text" at bounding box center [93, 122] width 168 height 9
type input "703105343900060"
click at [322, 117] on button "Filtrar" at bounding box center [330, 121] width 16 height 9
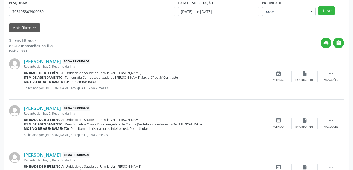
scroll to position [117, 0]
